Goal: Task Accomplishment & Management: Manage account settings

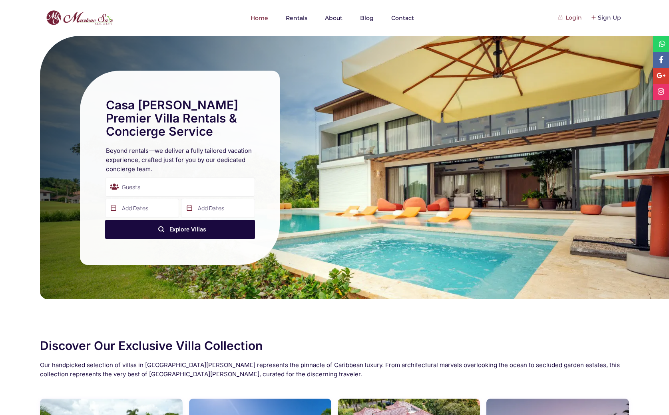
click at [575, 19] on div "Login" at bounding box center [570, 17] width 22 height 9
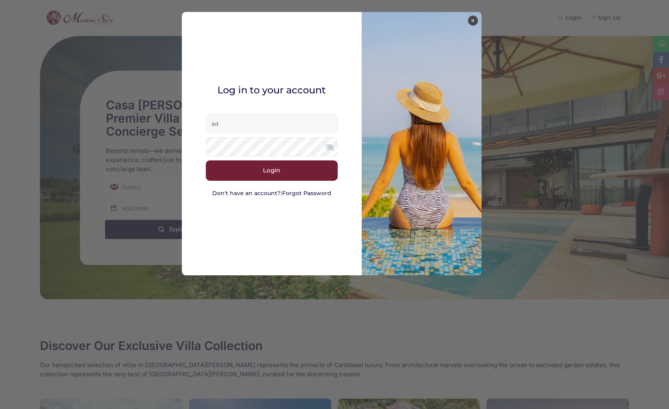
type input "a"
type input "usertemp"
